Goal: Task Accomplishment & Management: Manage account settings

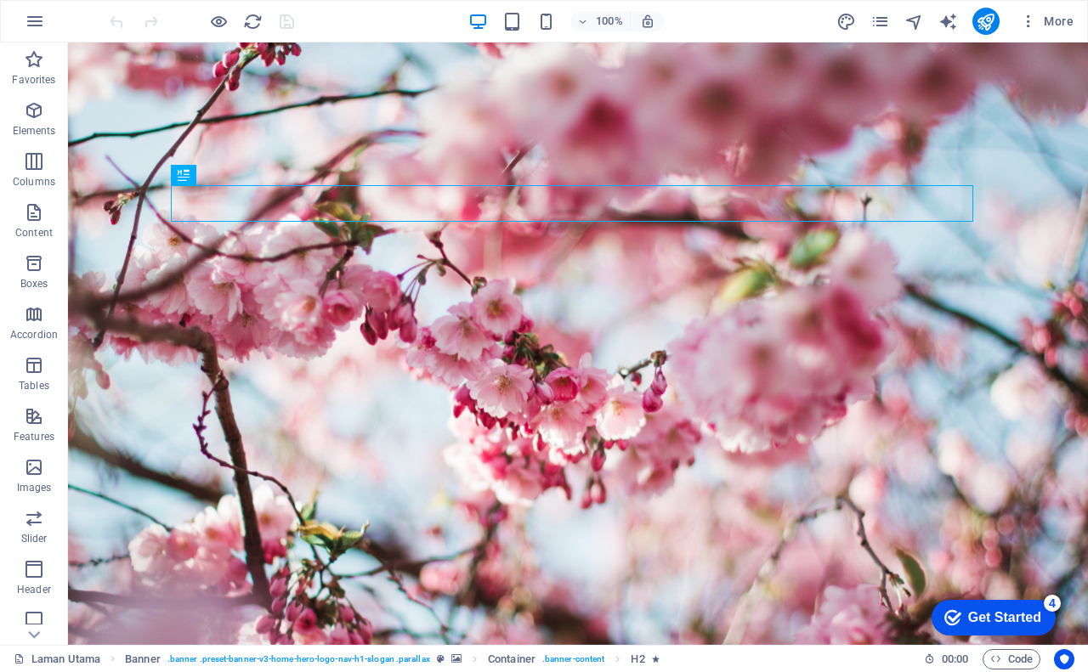
click at [874, 31] on div "More" at bounding box center [959, 21] width 244 height 27
click at [874, 20] on icon "pages" at bounding box center [881, 22] width 20 height 20
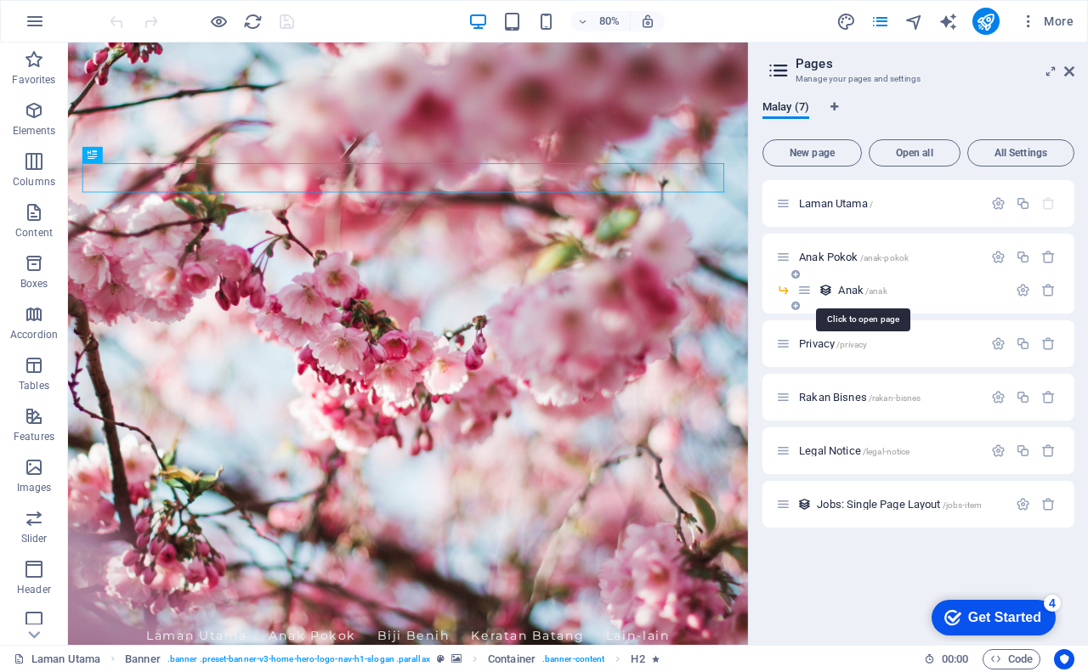
click at [863, 292] on span "Anak /anak" at bounding box center [862, 290] width 48 height 13
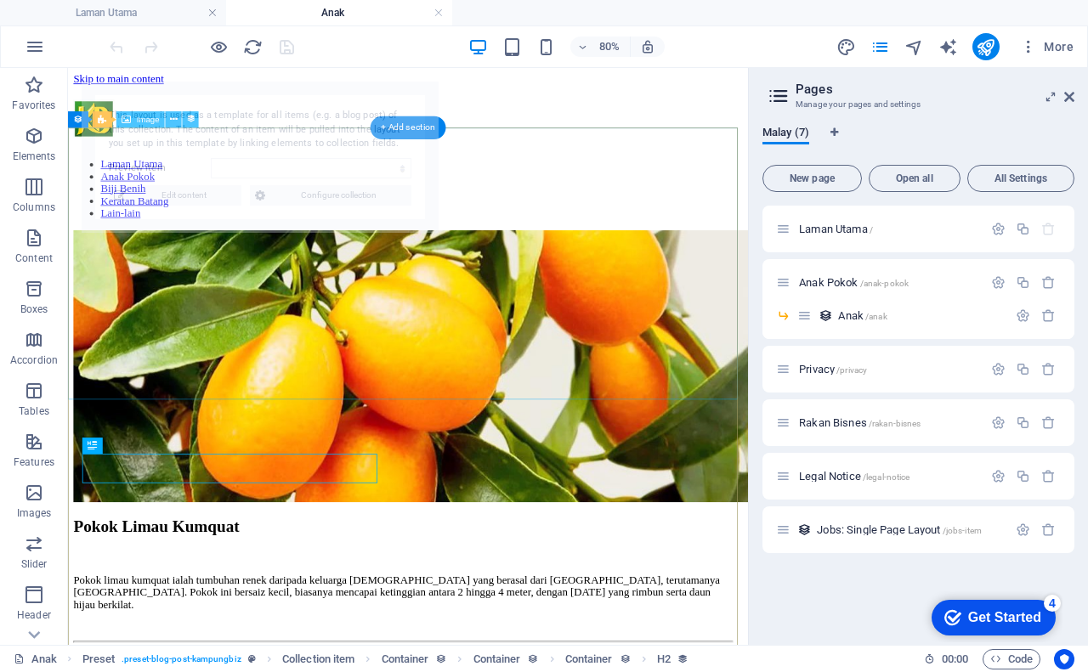
select select "68b5bc93591fac3d8c064144"
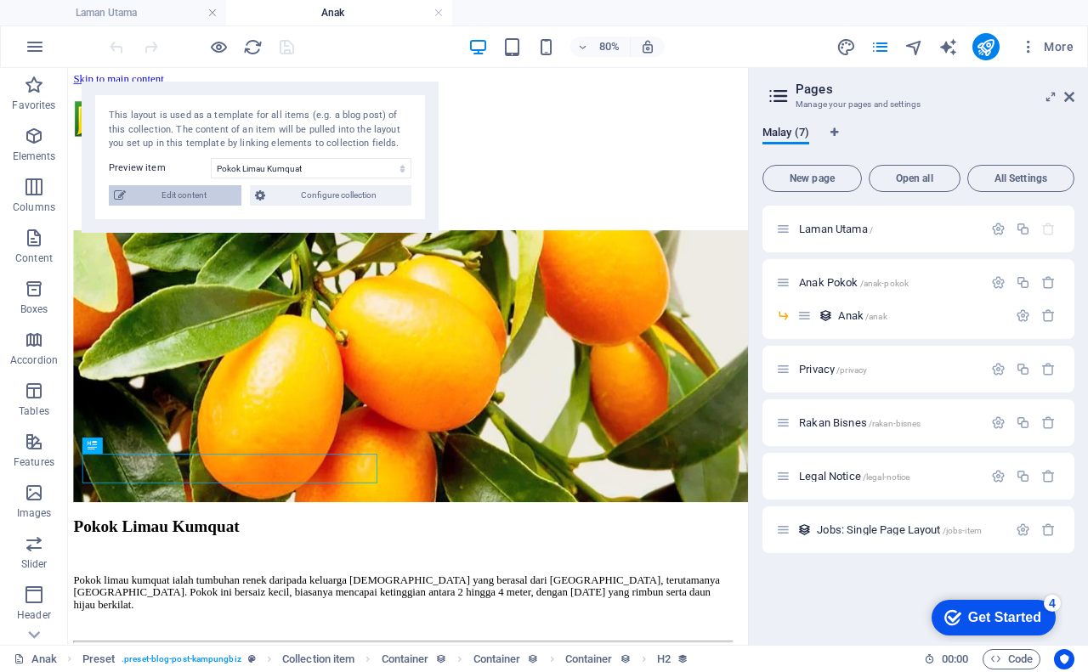
click at [175, 187] on span "Edit content" at bounding box center [183, 195] width 105 height 20
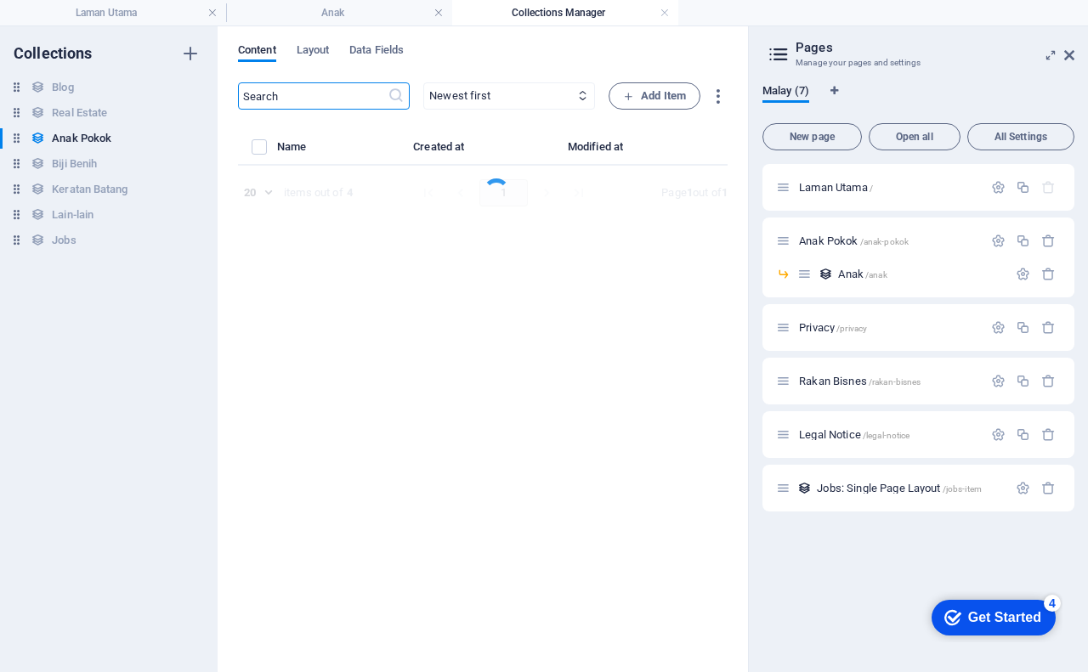
select select "Tanaman"
select select "Anak Pokok"
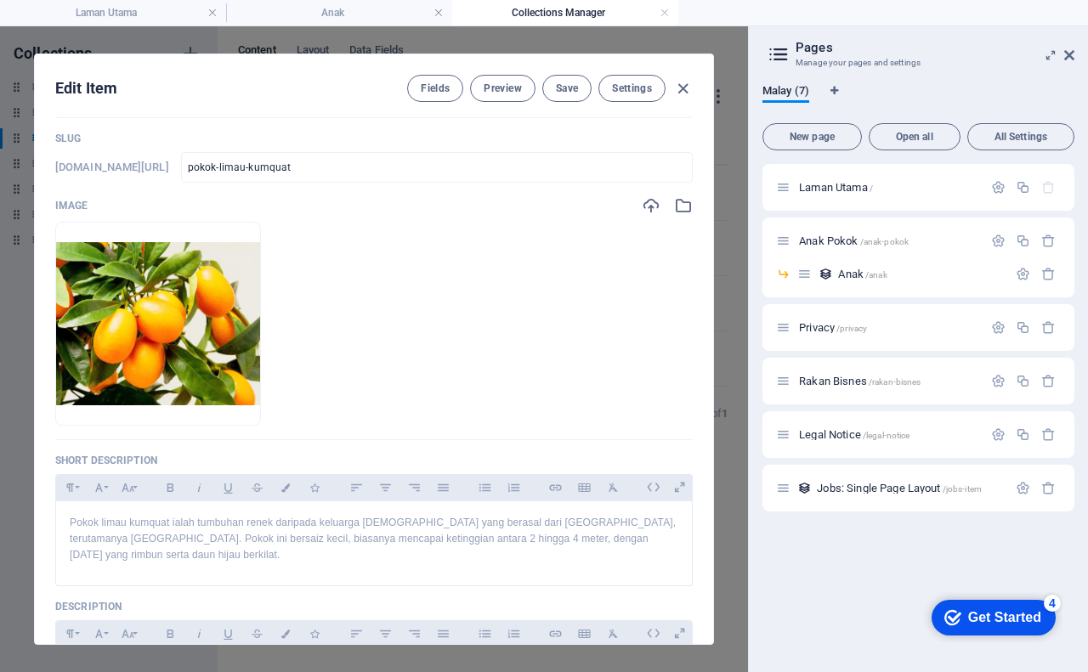
scroll to position [170, 0]
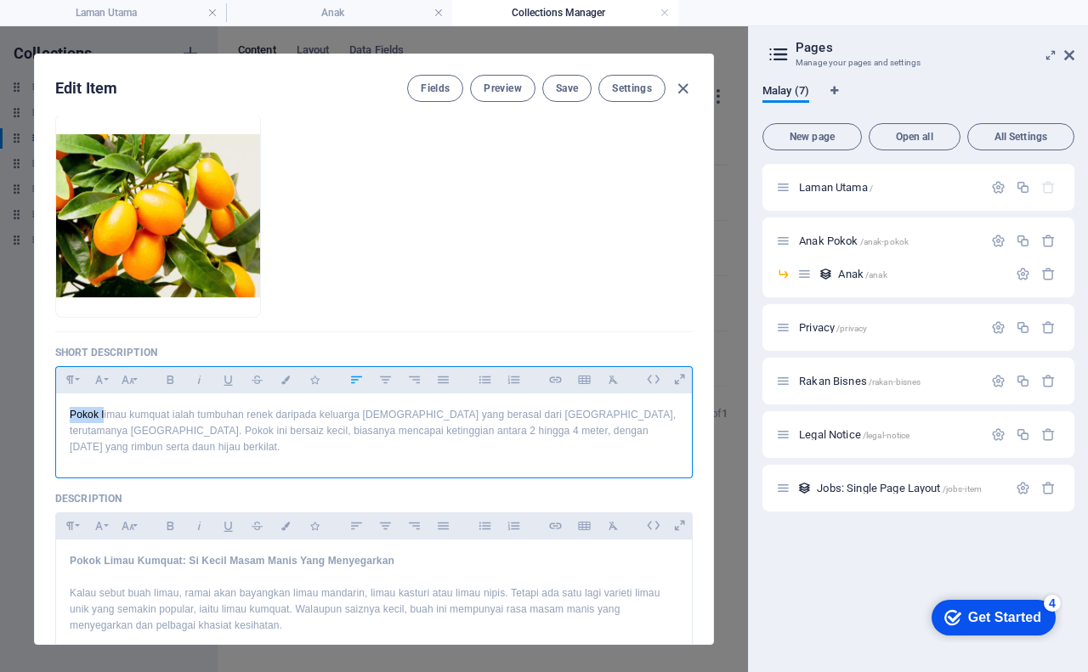
drag, startPoint x: 104, startPoint y: 412, endPoint x: 58, endPoint y: 412, distance: 45.9
click at [58, 412] on div "Pokok limau kumquat ialah tumbuhan renek daripada keluarga [DEMOGRAPHIC_DATA] y…" at bounding box center [374, 432] width 636 height 77
drag, startPoint x: 70, startPoint y: 412, endPoint x: 142, endPoint y: 411, distance: 72.3
click at [142, 411] on p "Limau kumquat ialah tumbuhan renek daripada keluarga [DEMOGRAPHIC_DATA] yang be…" at bounding box center [374, 431] width 609 height 49
click at [168, 377] on icon "button" at bounding box center [170, 380] width 14 height 20
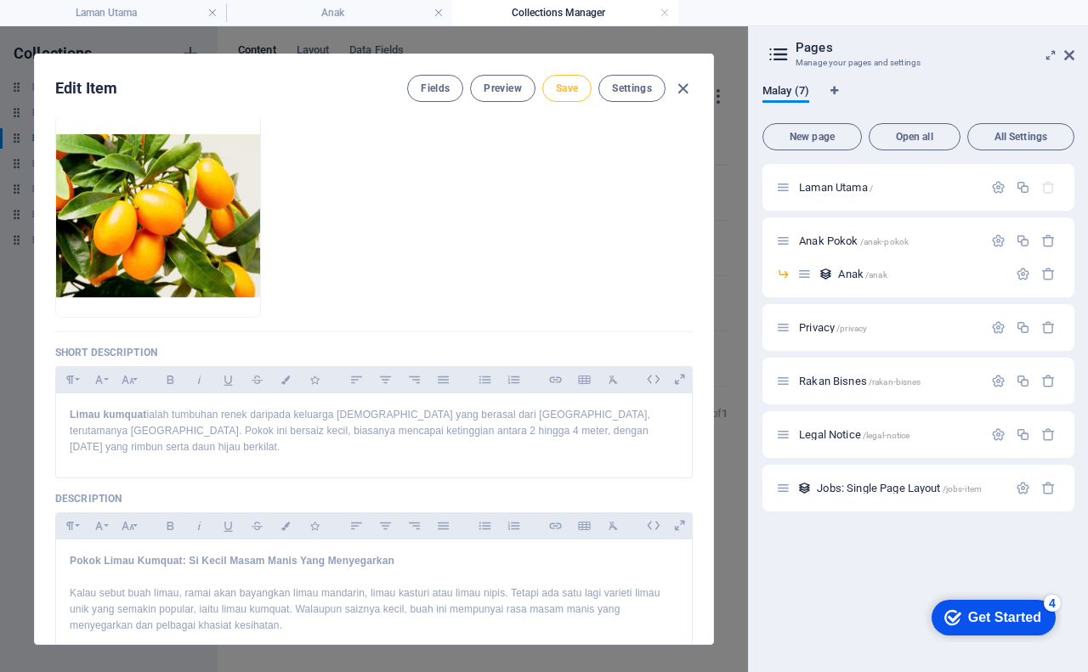
click at [564, 87] on span "Save" at bounding box center [567, 89] width 22 height 14
click at [492, 84] on span "Preview" at bounding box center [502, 89] width 37 height 14
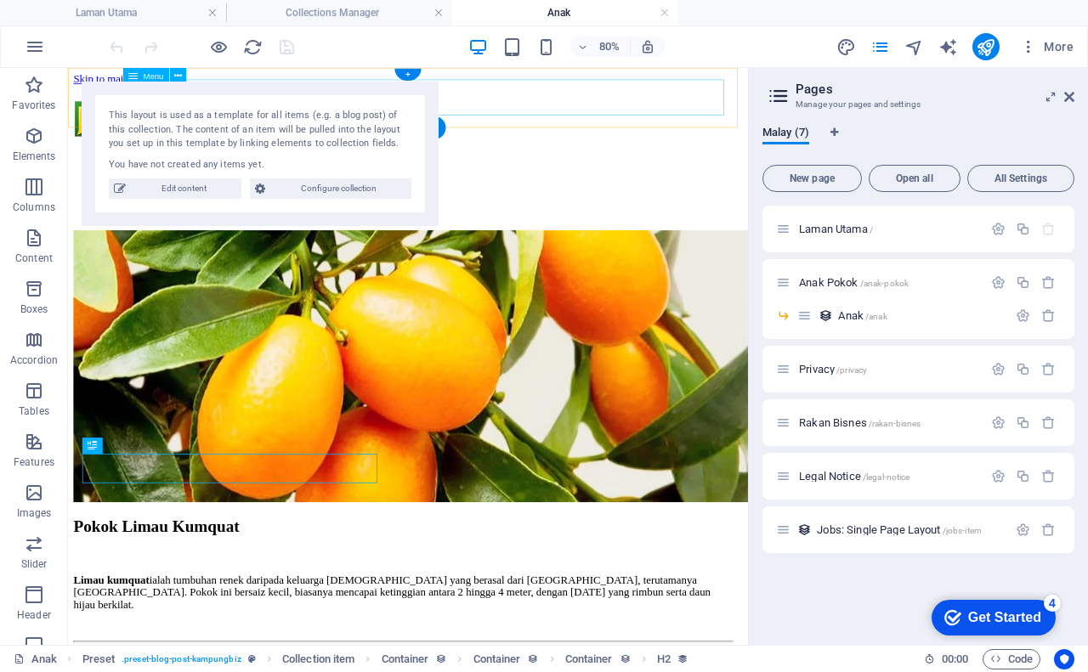
scroll to position [0, 0]
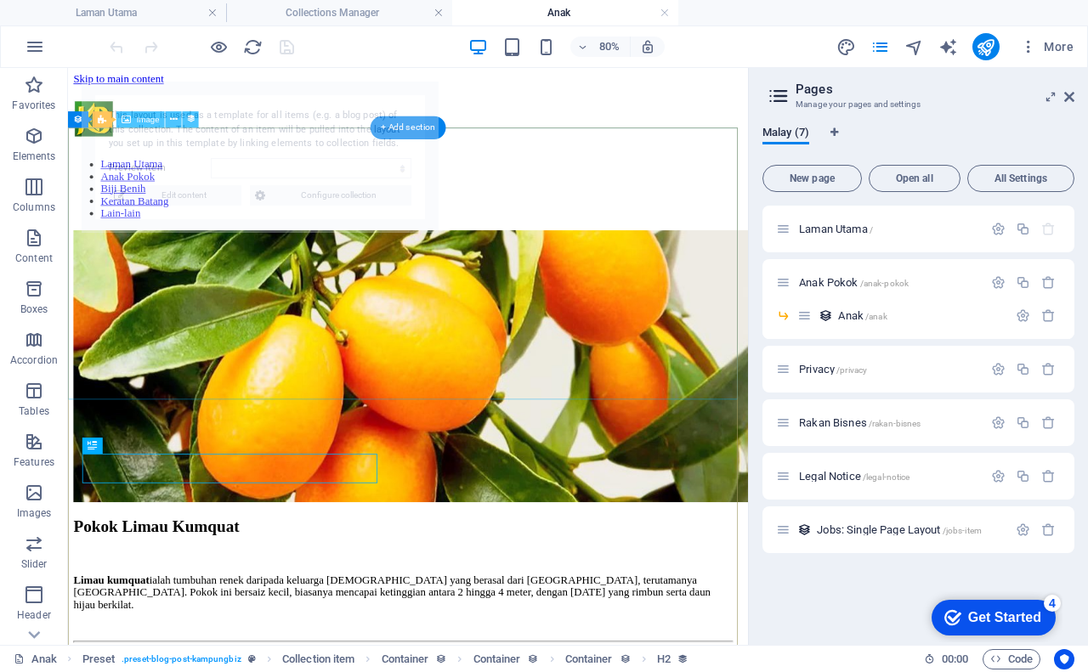
select select "68b5bc93591fac3d8c064144"
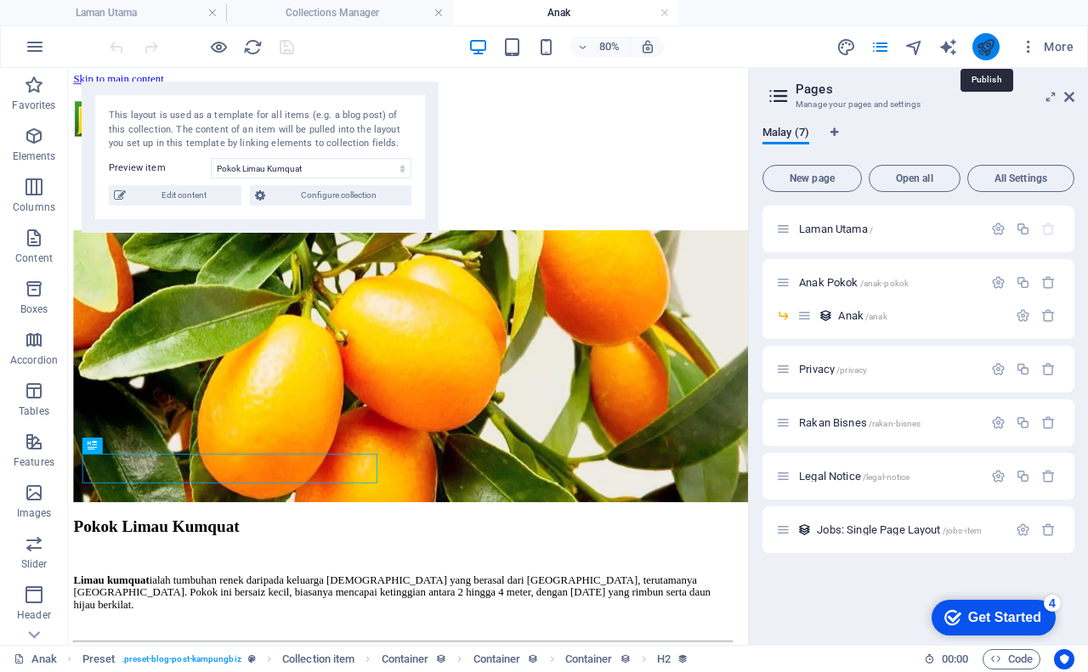
click at [986, 47] on icon "publish" at bounding box center [986, 47] width 20 height 20
